Goal: Use online tool/utility: Utilize a website feature to perform a specific function

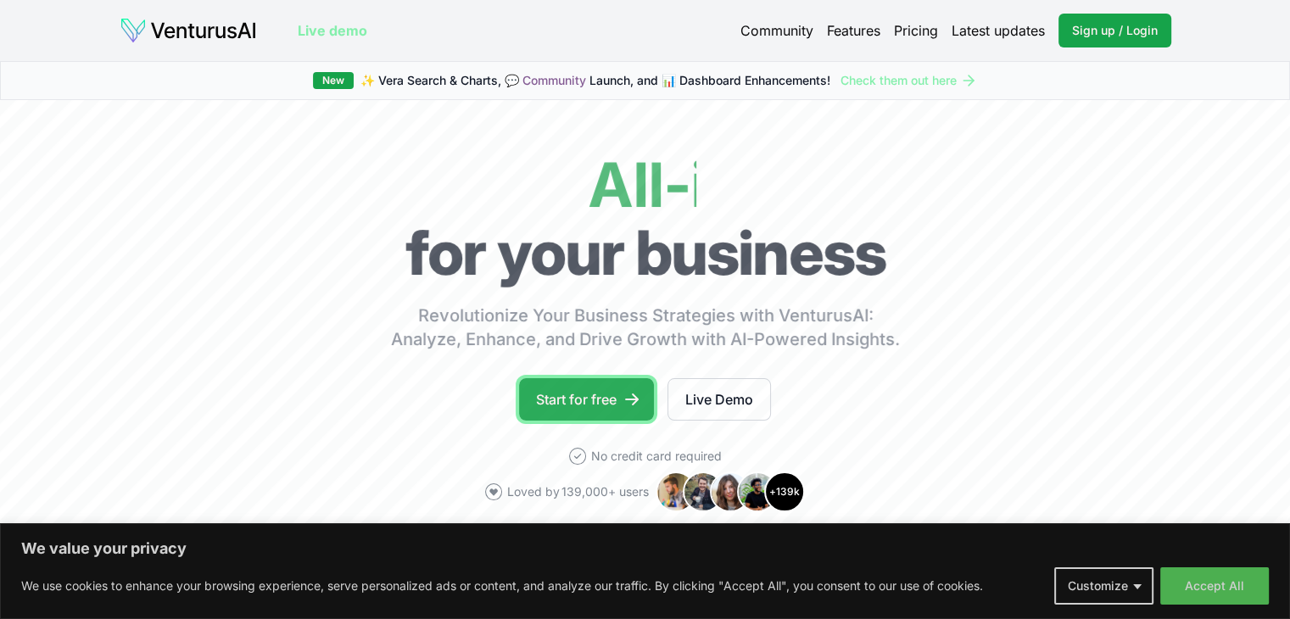
click at [583, 394] on link "Start for free" at bounding box center [586, 399] width 135 height 42
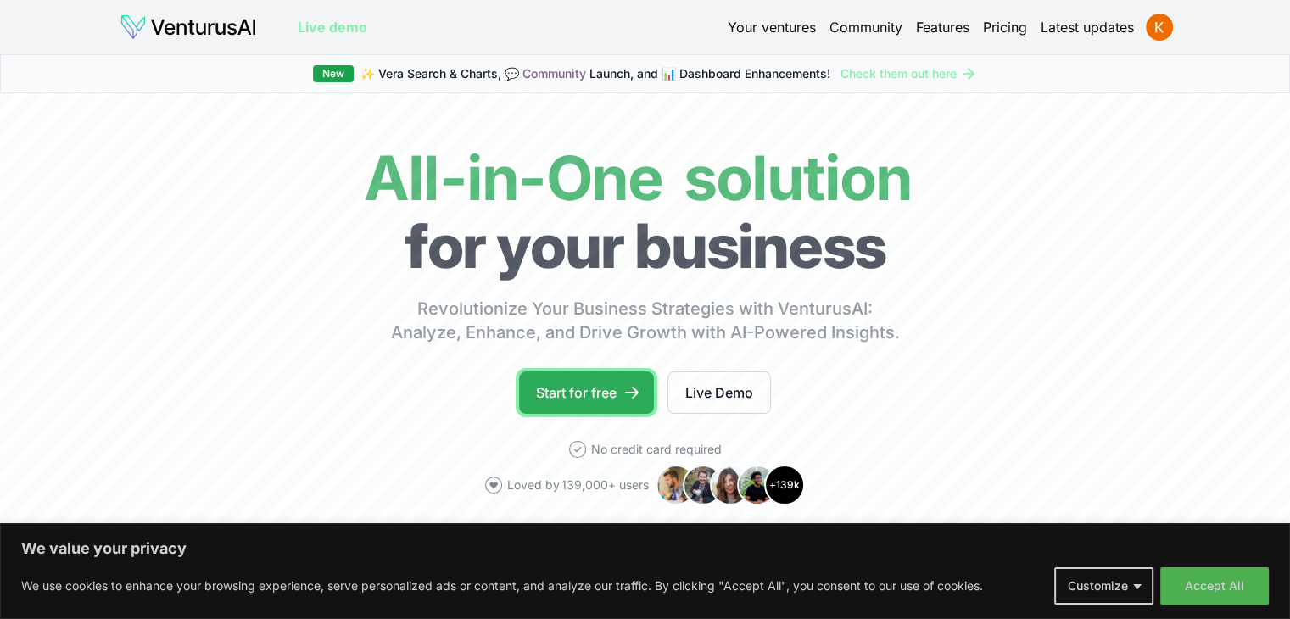
click at [544, 410] on link "Start for free" at bounding box center [586, 392] width 135 height 42
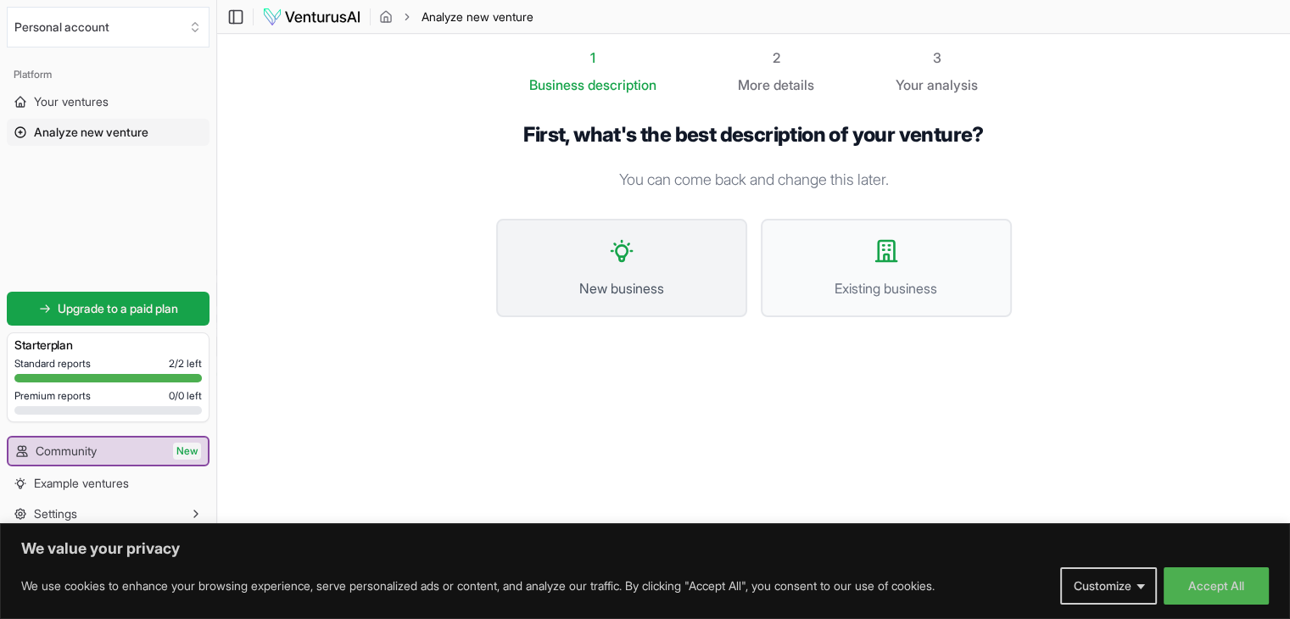
click at [674, 274] on button "New business" at bounding box center [621, 268] width 251 height 98
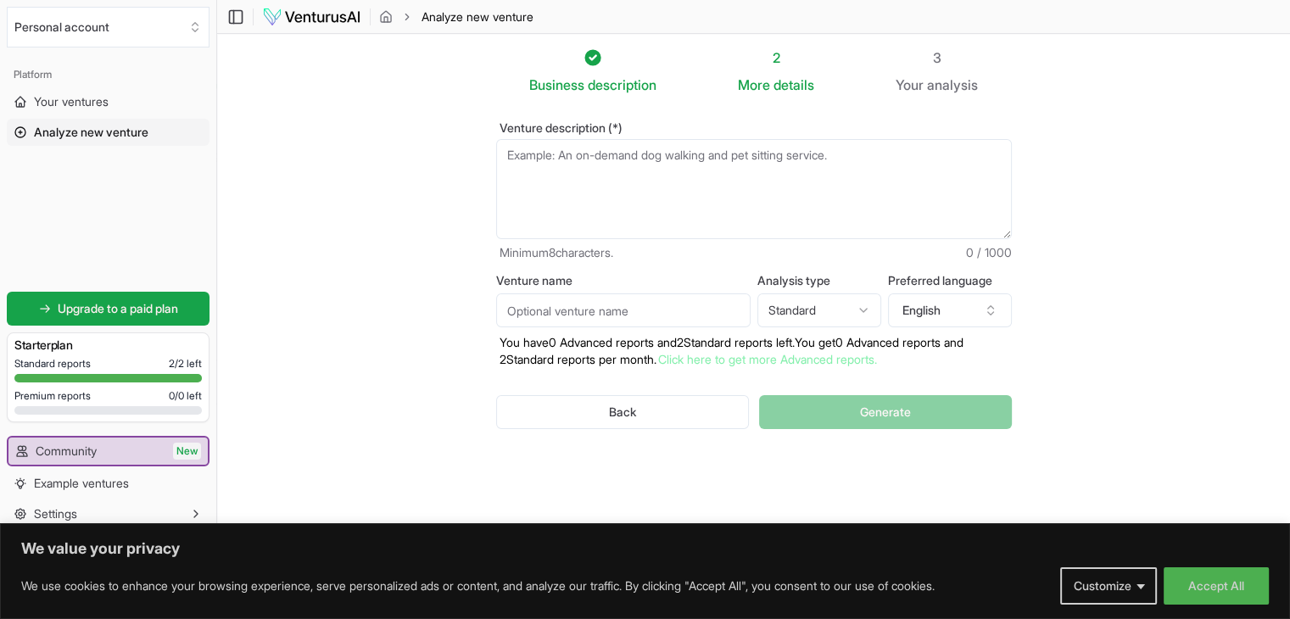
click at [651, 163] on textarea "Venture description (*)" at bounding box center [754, 189] width 516 height 100
click at [548, 147] on textarea "Venture description (*)" at bounding box center [754, 189] width 516 height 100
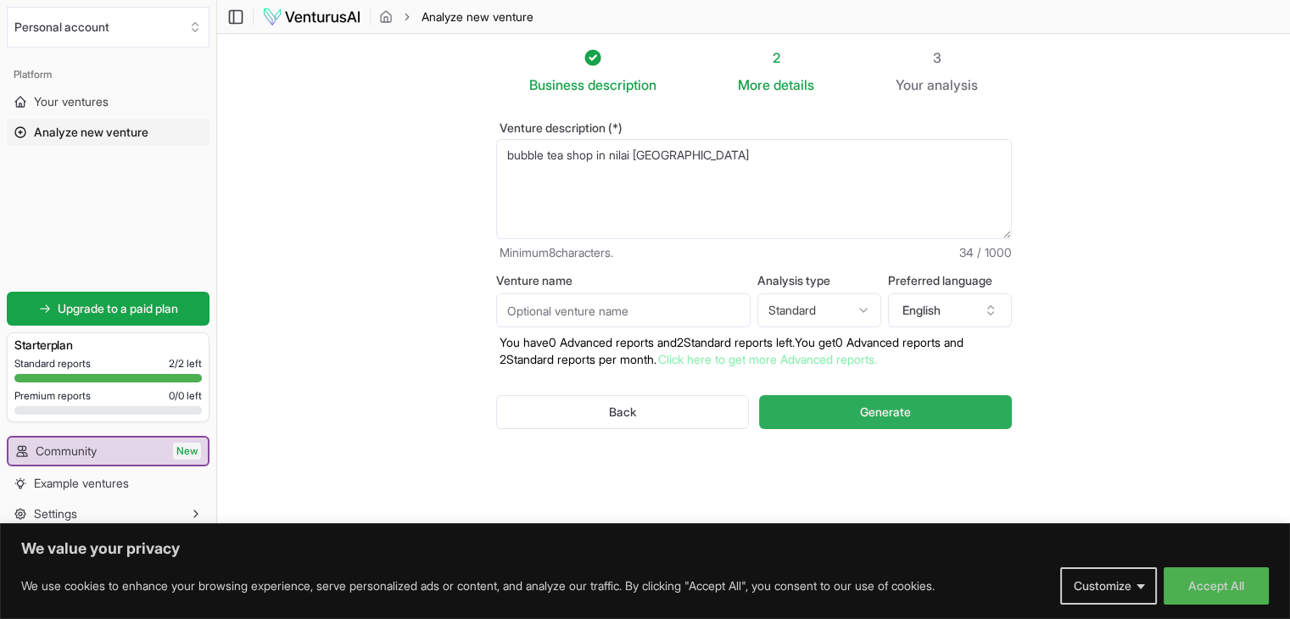
type textarea "bubble tea shop in nilai [GEOGRAPHIC_DATA]"
click at [848, 408] on button "Generate" at bounding box center [885, 412] width 252 height 34
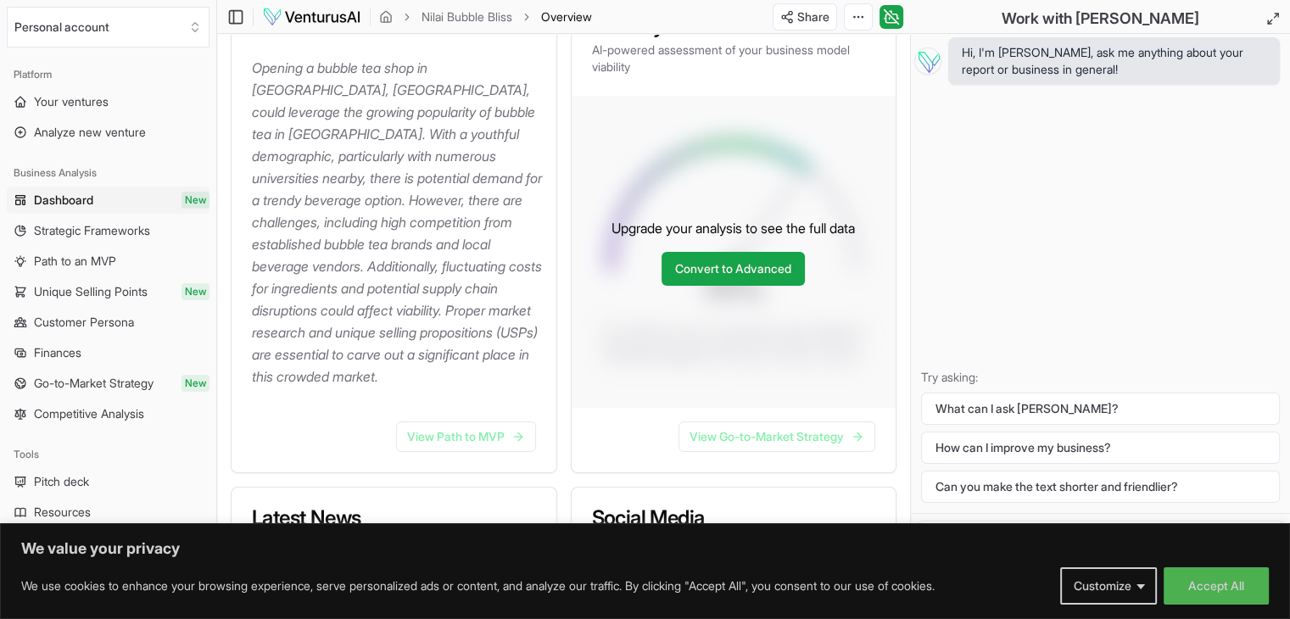
scroll to position [264, 0]
click at [418, 436] on link "View Path to MVP" at bounding box center [466, 437] width 140 height 31
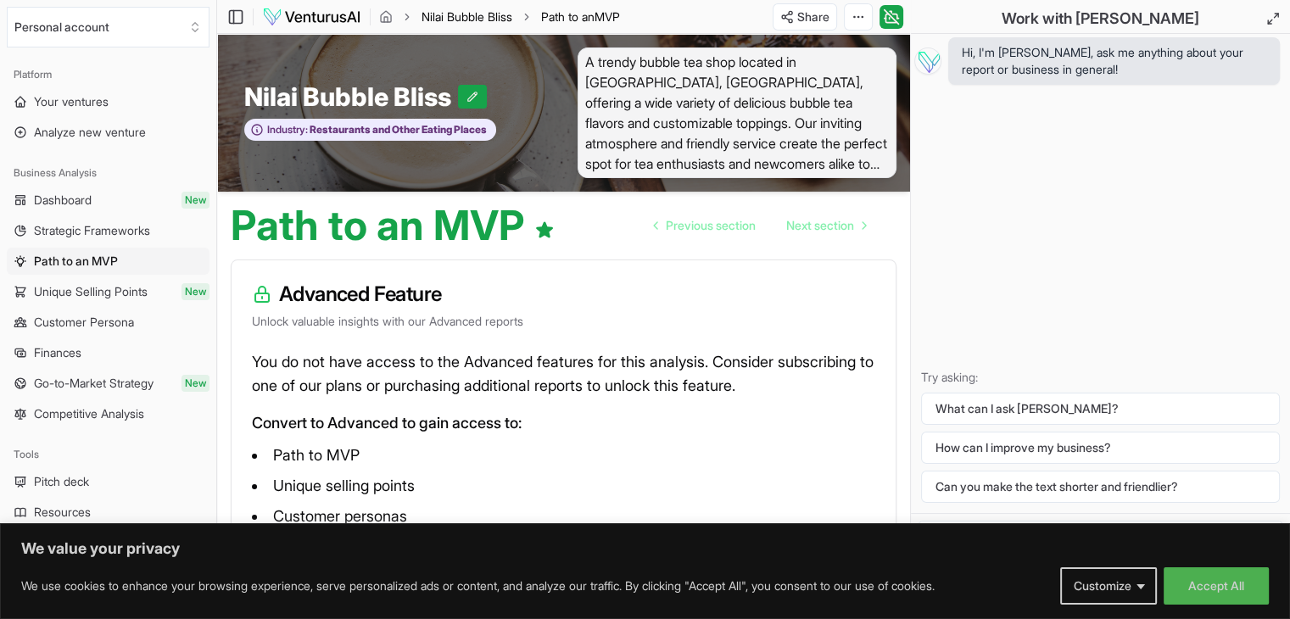
click at [461, 17] on link "Nilai Bubble Bliss" at bounding box center [466, 16] width 91 height 17
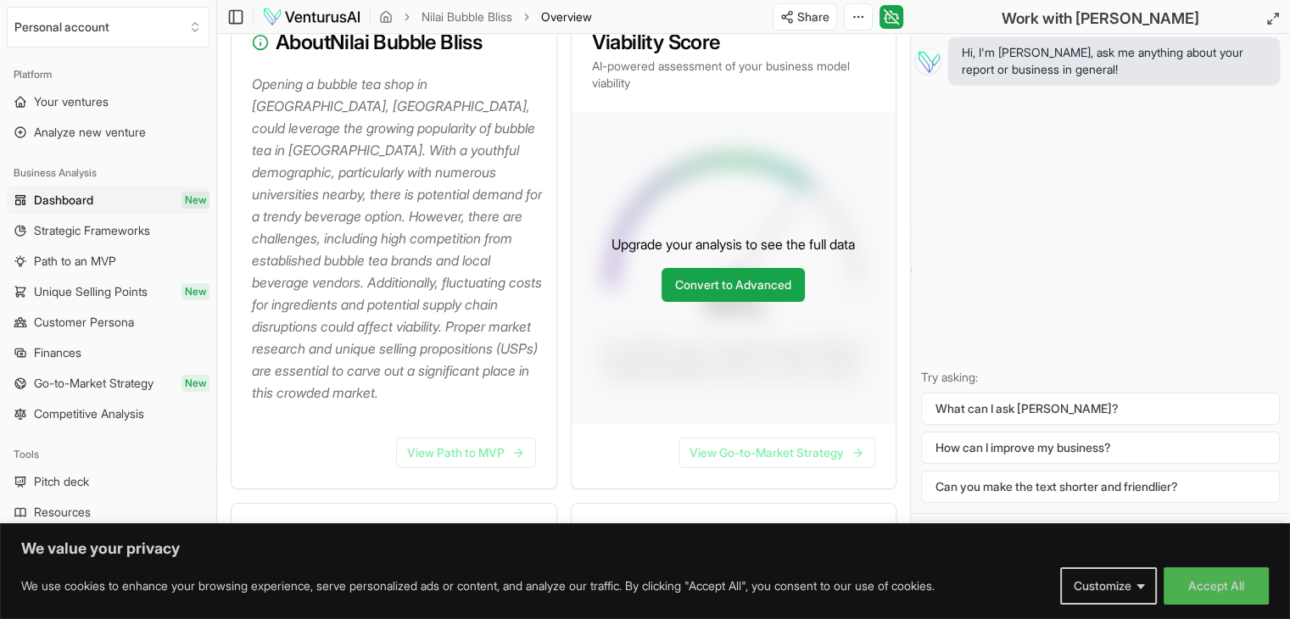
scroll to position [248, 0]
click at [735, 292] on link "Convert to Advanced" at bounding box center [733, 286] width 143 height 34
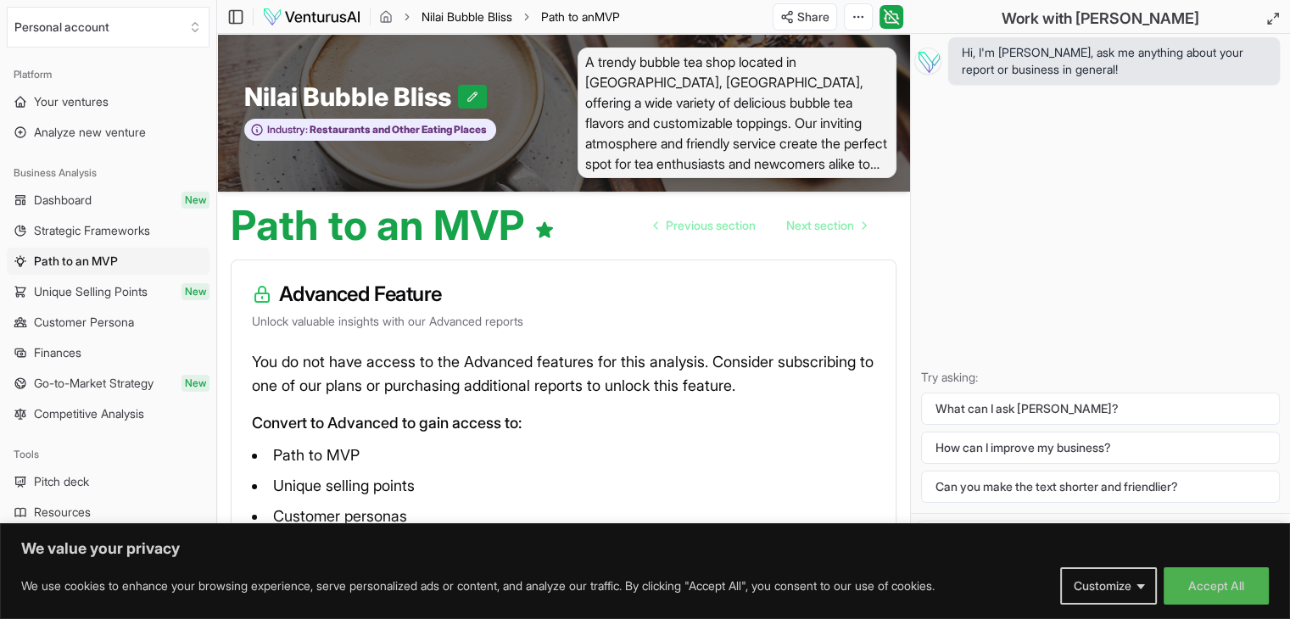
click at [455, 13] on link "Nilai Bubble Bliss" at bounding box center [466, 16] width 91 height 17
